Goal: Communication & Community: Share content

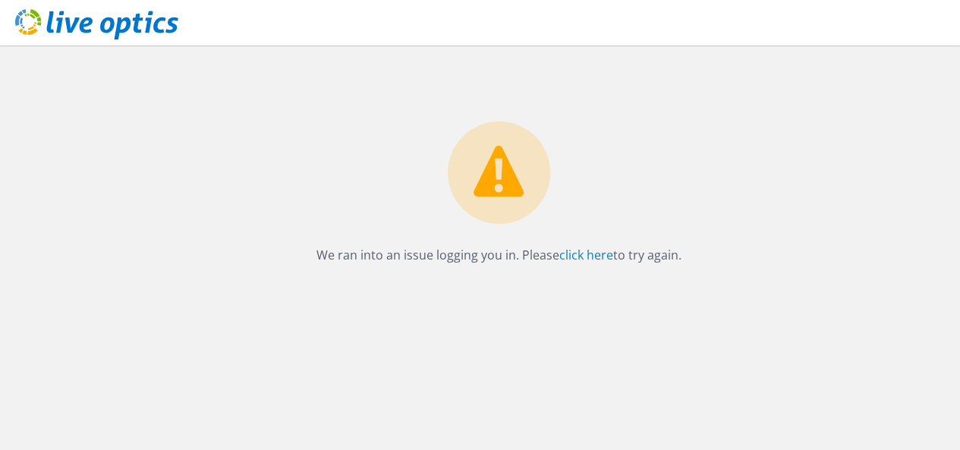
click at [737, 204] on div "We ran into an issue logging you in. Please click here to try again." at bounding box center [499, 156] width 922 height 220
click at [593, 256] on link "click here" at bounding box center [586, 255] width 54 height 17
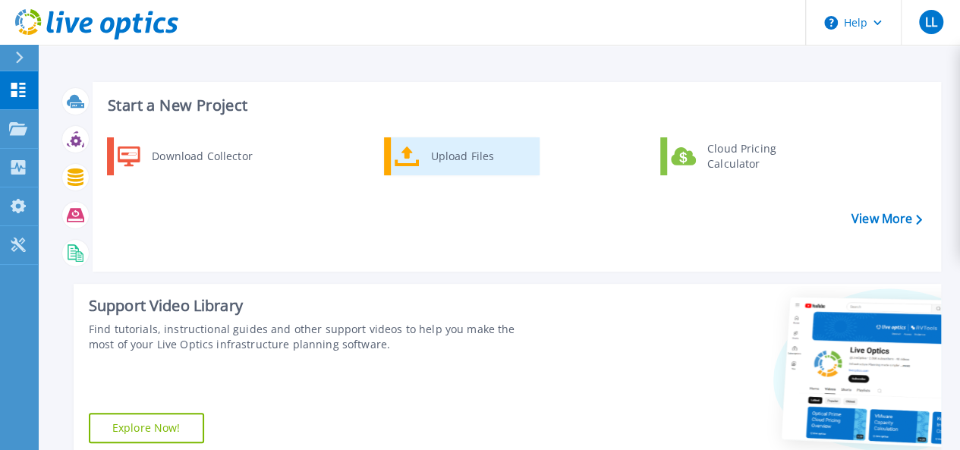
click at [458, 157] on div "Upload Files" at bounding box center [479, 156] width 112 height 30
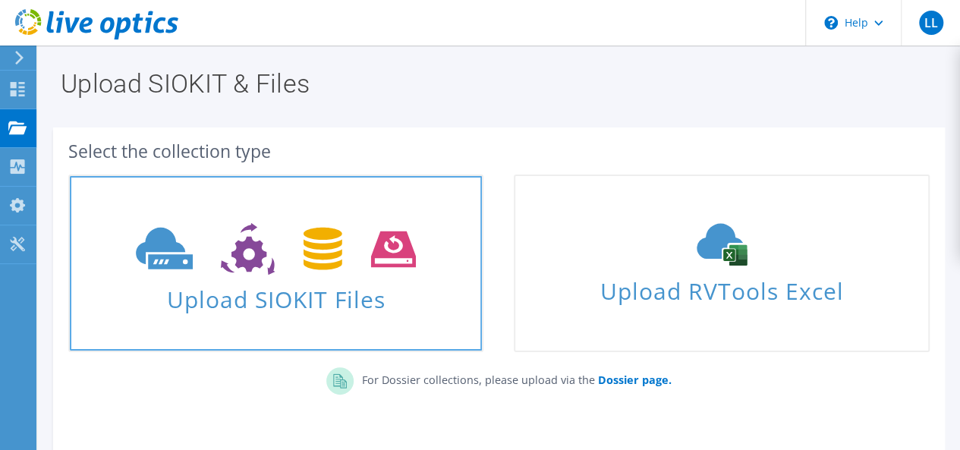
click at [326, 268] on icon at bounding box center [276, 249] width 280 height 52
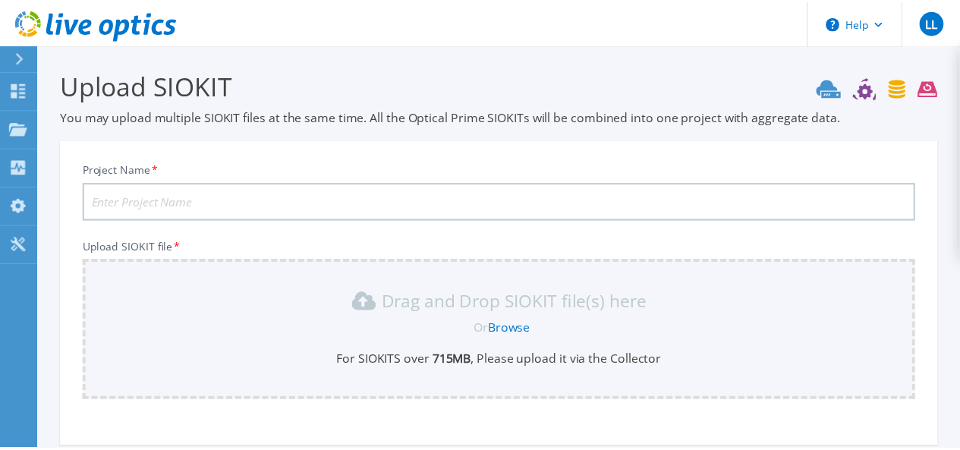
scroll to position [154, 0]
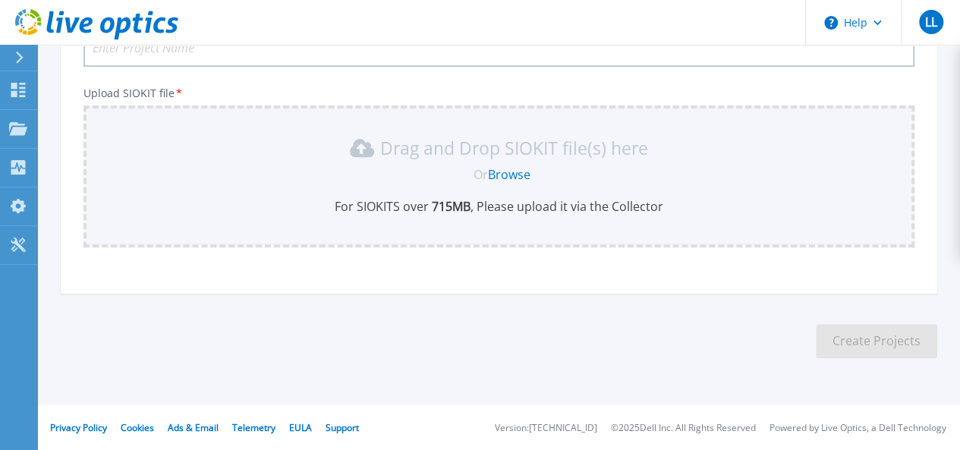
click at [510, 176] on link "Browse" at bounding box center [509, 174] width 42 height 17
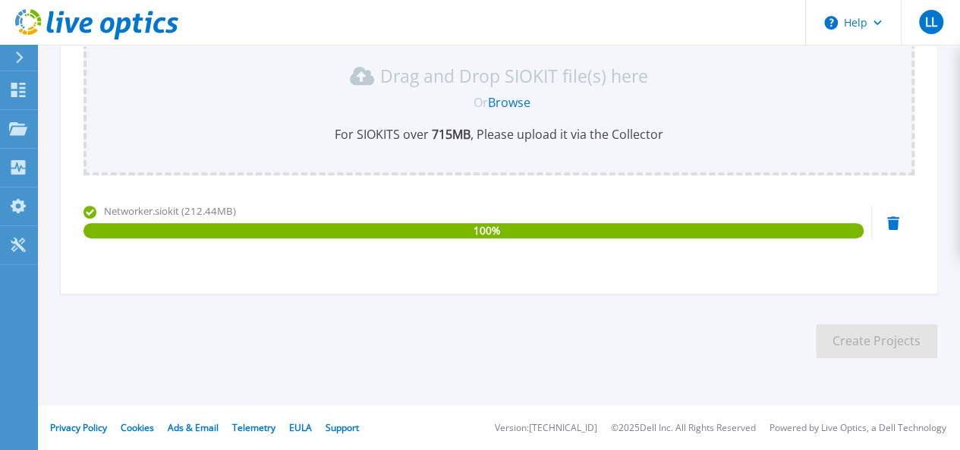
scroll to position [0, 0]
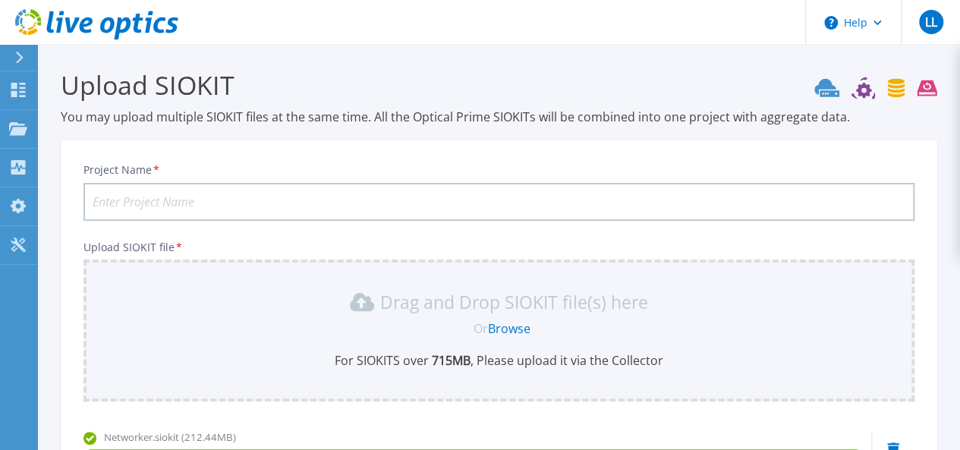
click at [228, 200] on input "Project Name *" at bounding box center [498, 202] width 831 height 38
click at [138, 204] on input "SherkarRTA-Oct-2025" at bounding box center [498, 202] width 831 height 38
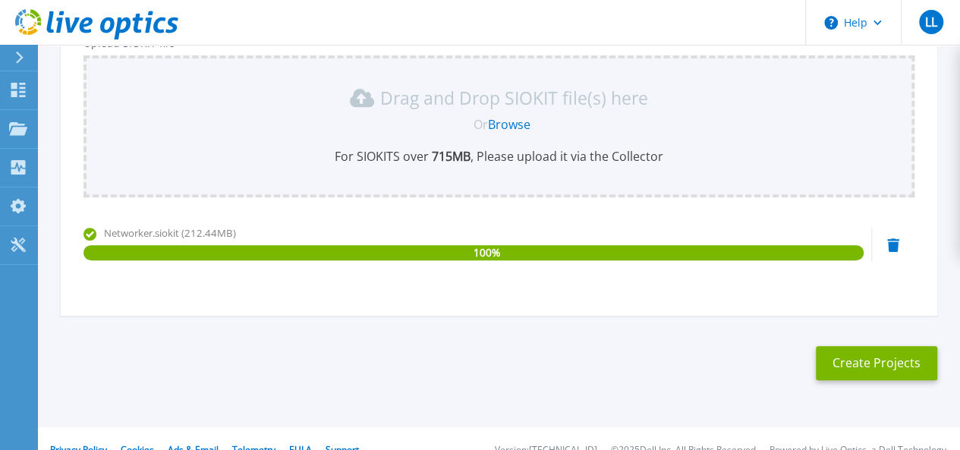
scroll to position [226, 0]
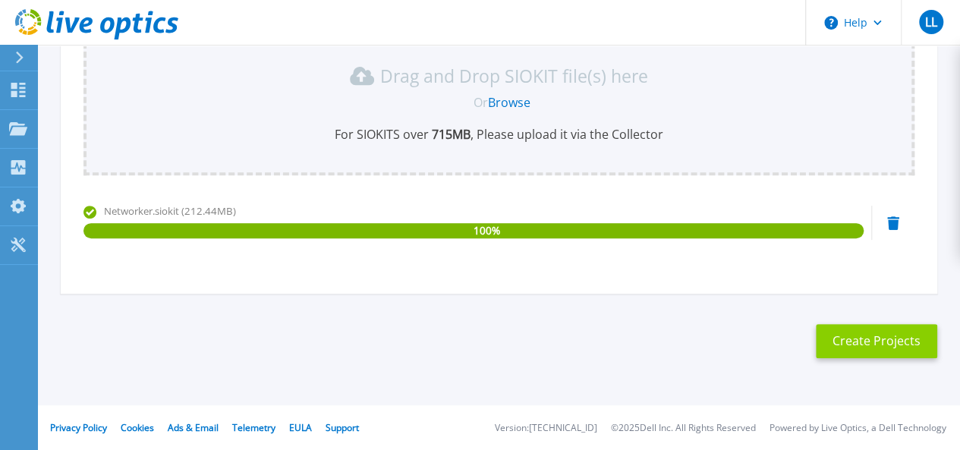
type input "Sherkar-RTA-Oct-2025"
click at [873, 347] on button "Create Projects" at bounding box center [876, 341] width 121 height 34
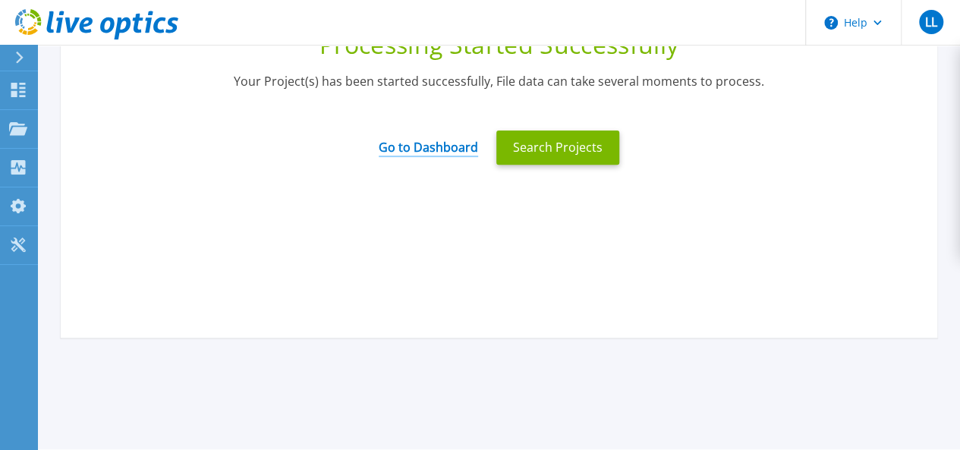
click at [414, 146] on link "Go to Dashboard" at bounding box center [428, 142] width 99 height 30
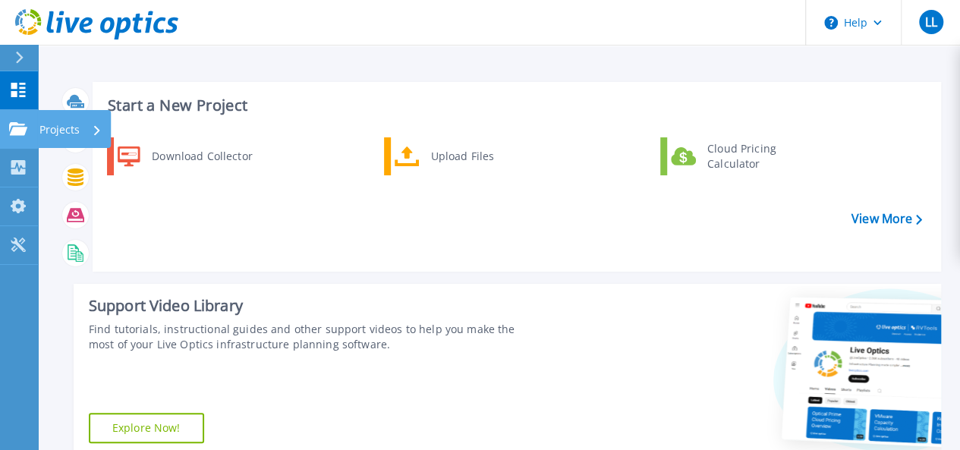
click at [56, 130] on p "Projects" at bounding box center [59, 129] width 40 height 39
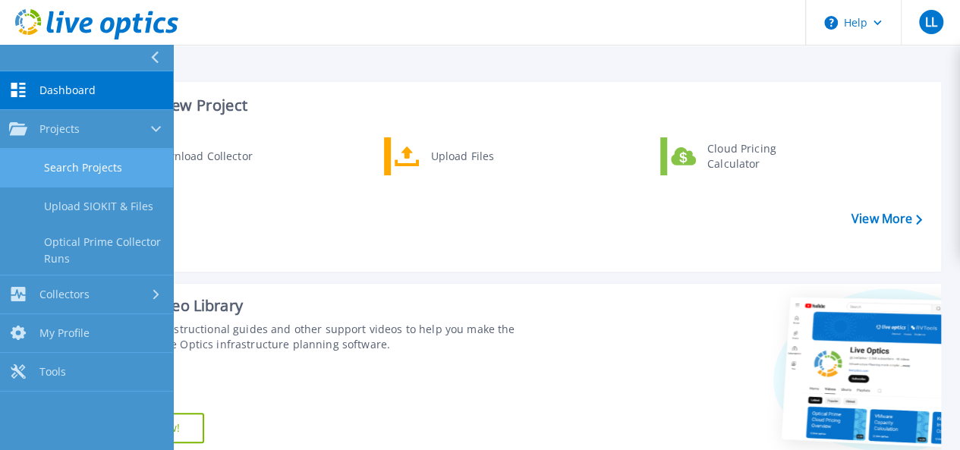
click at [104, 165] on link "Search Projects" at bounding box center [86, 168] width 173 height 39
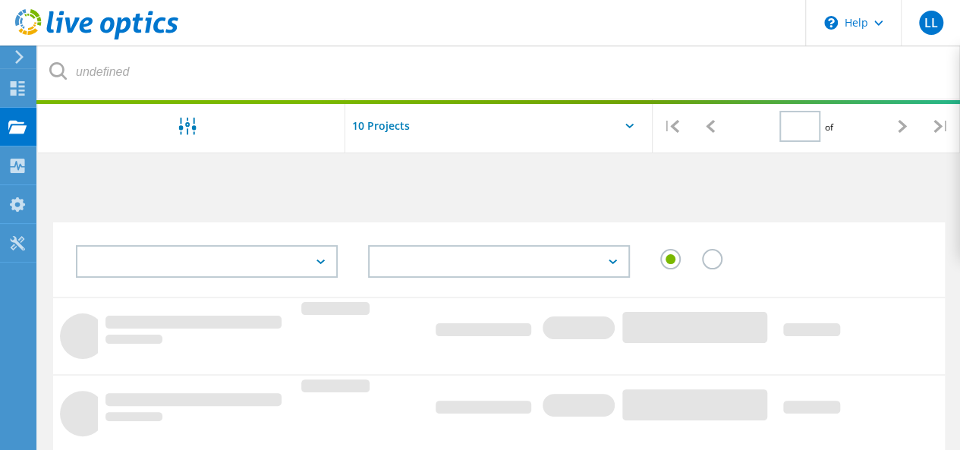
type input "1"
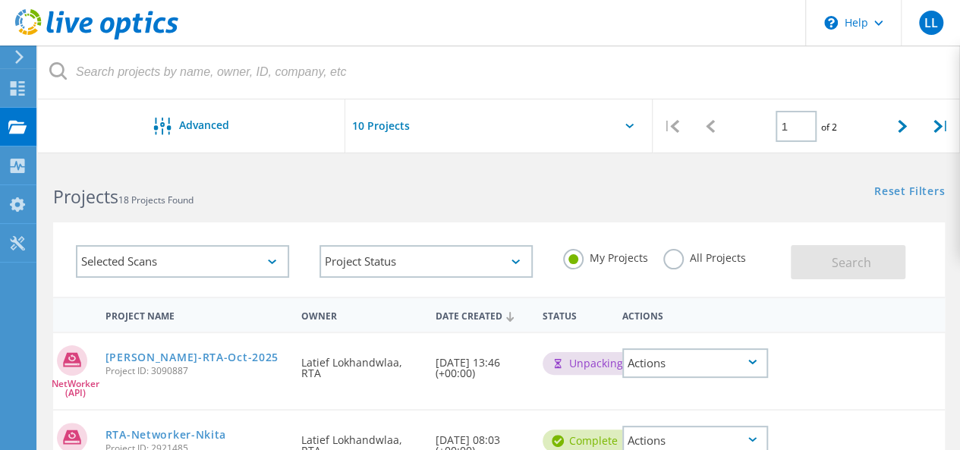
click at [757, 358] on div "Actions" at bounding box center [695, 363] width 146 height 30
click at [686, 376] on div "Share" at bounding box center [695, 375] width 143 height 24
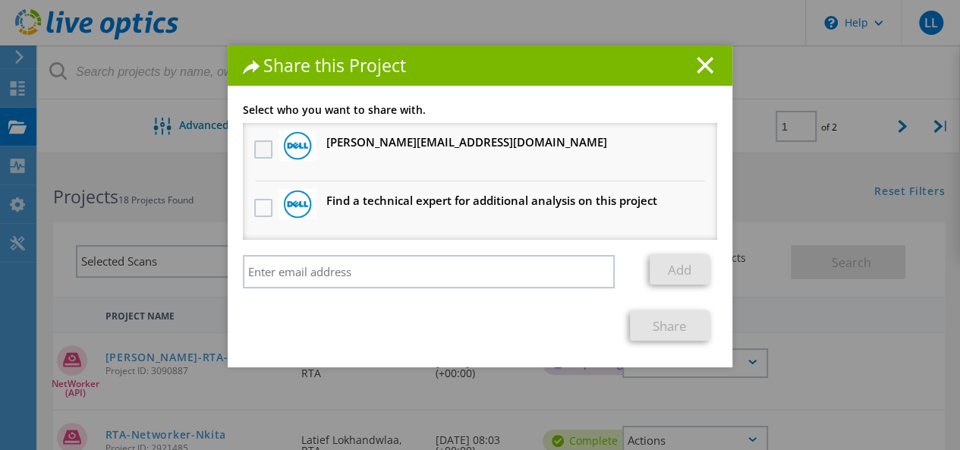
click at [257, 146] on label at bounding box center [265, 149] width 22 height 18
click at [0, 0] on input "checkbox" at bounding box center [0, 0] width 0 height 0
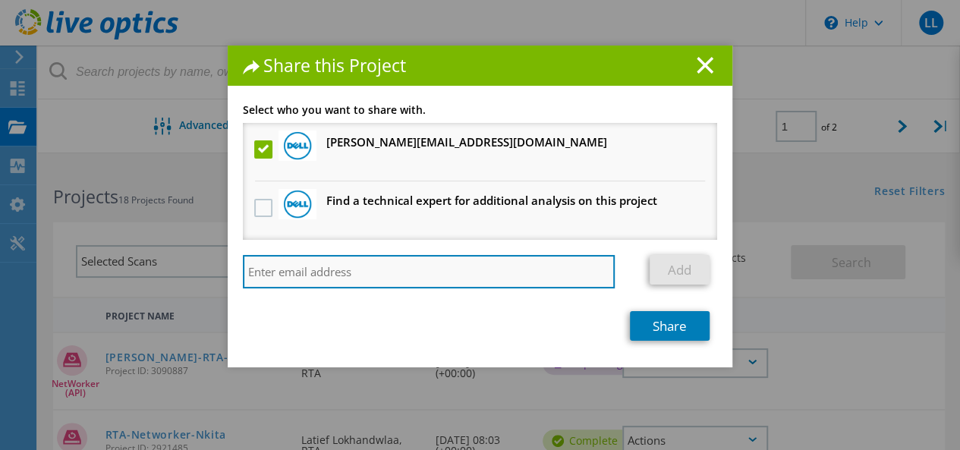
click at [292, 263] on input "search" at bounding box center [429, 271] width 372 height 33
paste input "[PERSON_NAME][EMAIL_ADDRESS][DOMAIN_NAME]"
type input "[PERSON_NAME][EMAIL_ADDRESS][DOMAIN_NAME]"
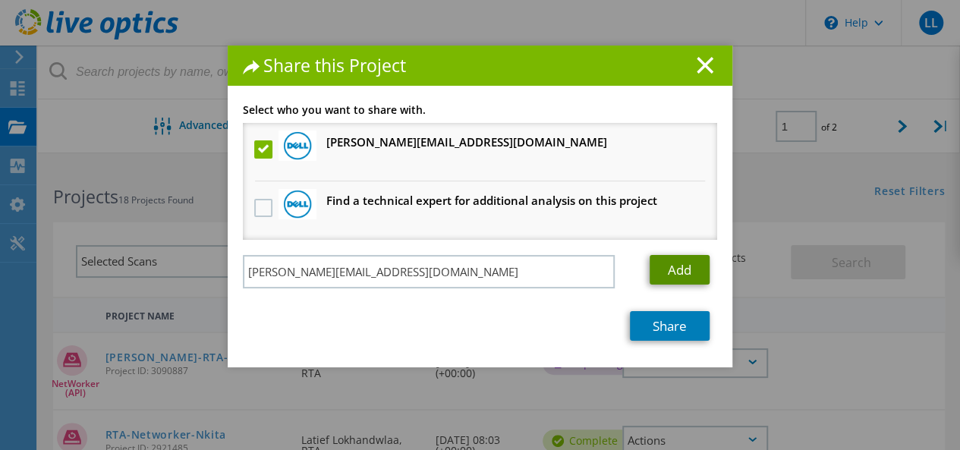
click at [664, 264] on link "Add" at bounding box center [679, 270] width 60 height 30
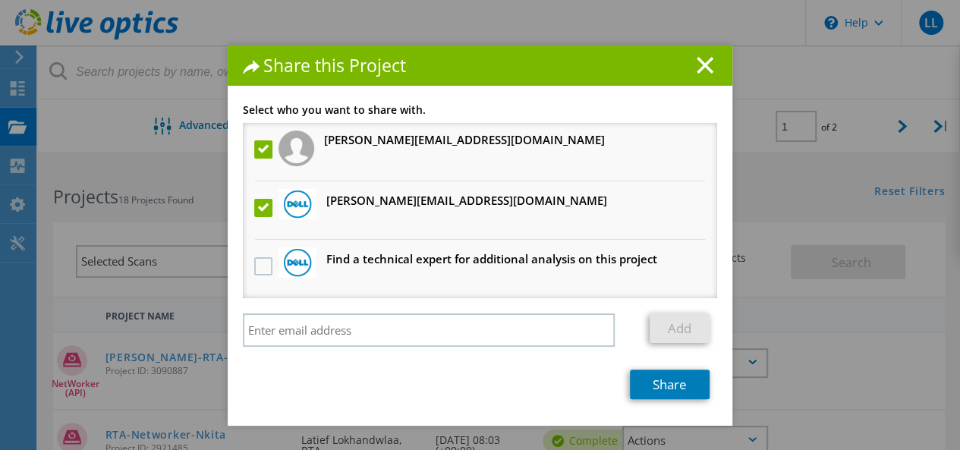
click at [254, 209] on label at bounding box center [265, 208] width 22 height 18
click at [0, 0] on input "checkbox" at bounding box center [0, 0] width 0 height 0
click at [662, 385] on link "Share" at bounding box center [670, 384] width 80 height 30
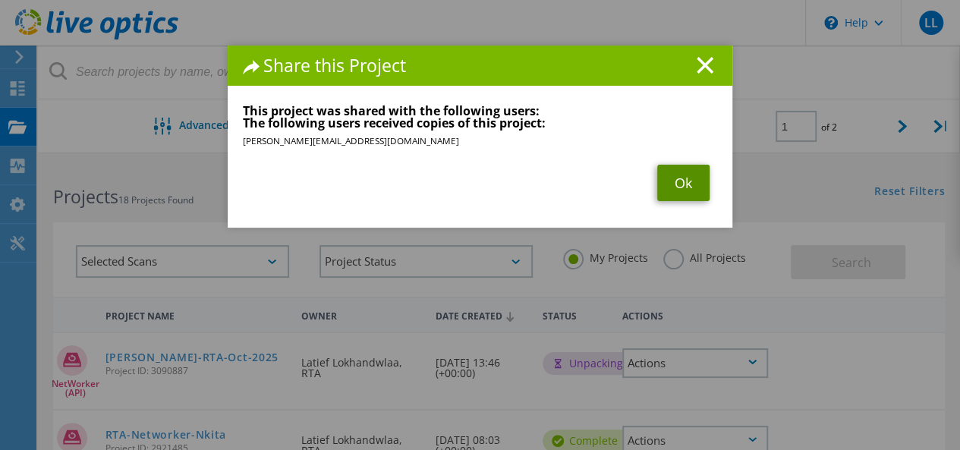
click at [690, 179] on link "Ok" at bounding box center [683, 183] width 52 height 36
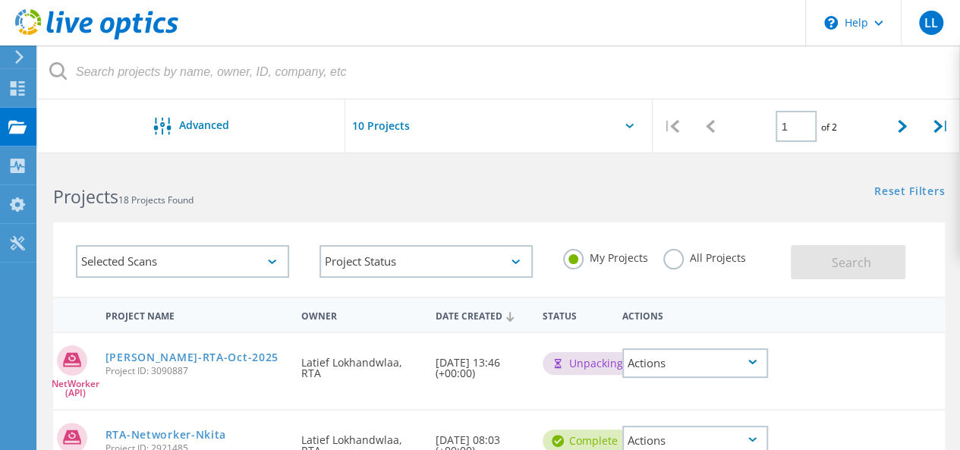
click at [719, 359] on div "Actions" at bounding box center [695, 363] width 146 height 30
click at [665, 376] on div "Share" at bounding box center [695, 375] width 143 height 24
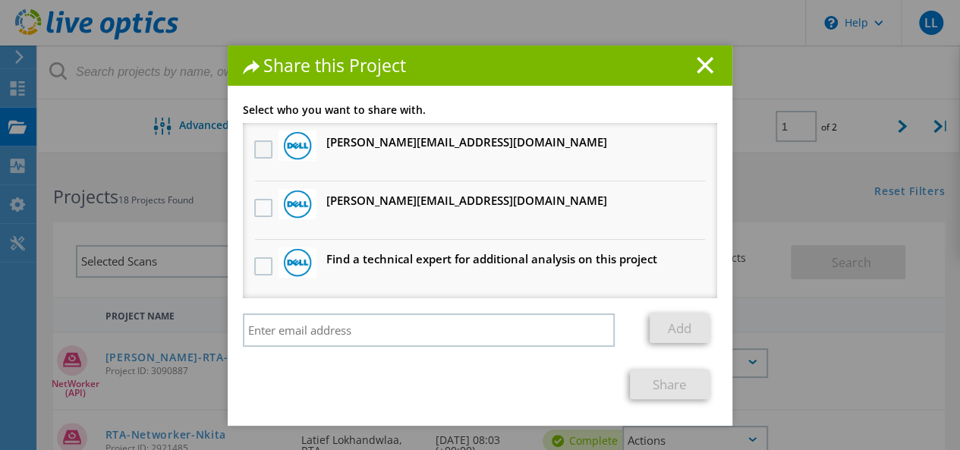
click at [255, 157] on label at bounding box center [265, 149] width 22 height 18
click at [0, 0] on input "checkbox" at bounding box center [0, 0] width 0 height 0
click at [657, 383] on link "Share" at bounding box center [670, 384] width 80 height 30
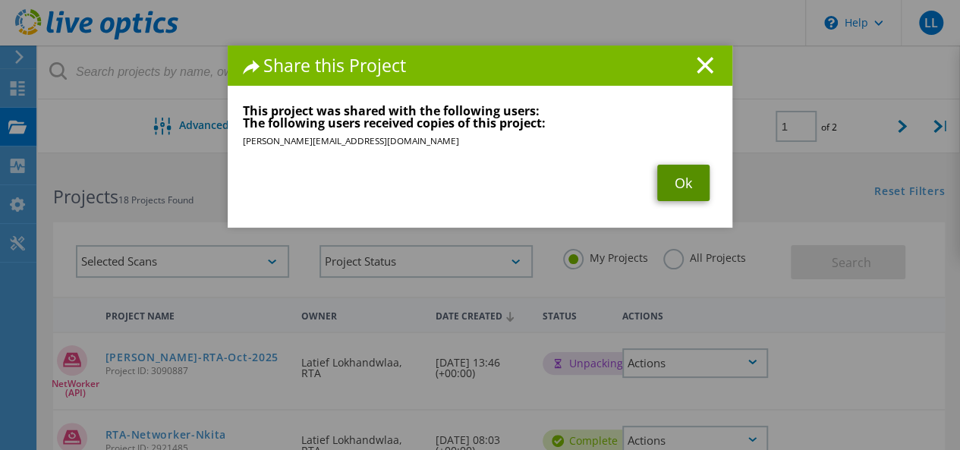
click at [682, 186] on link "Ok" at bounding box center [683, 183] width 52 height 36
